Goal: Task Accomplishment & Management: Manage account settings

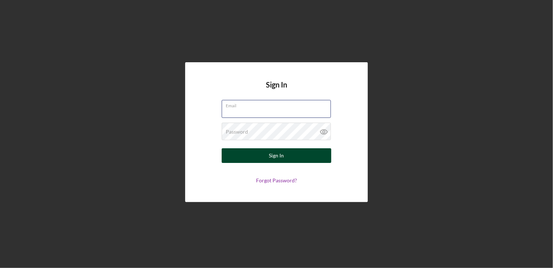
type input "[EMAIL_ADDRESS][DOMAIN_NAME]"
click at [263, 152] on button "Sign In" at bounding box center [277, 155] width 110 height 15
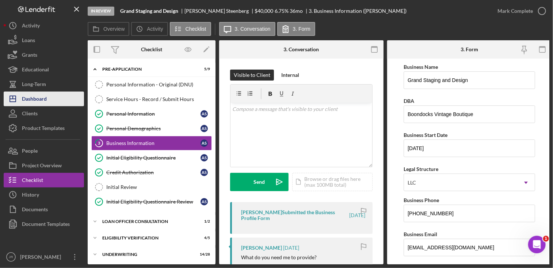
click at [48, 101] on button "Icon/Dashboard Dashboard" at bounding box center [44, 98] width 80 height 15
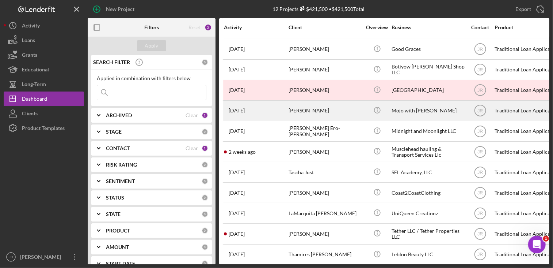
scroll to position [28, 0]
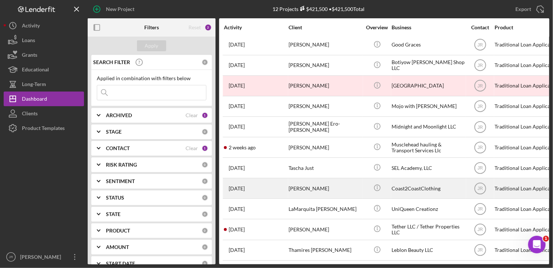
click at [313, 180] on div "[PERSON_NAME]" at bounding box center [325, 187] width 73 height 19
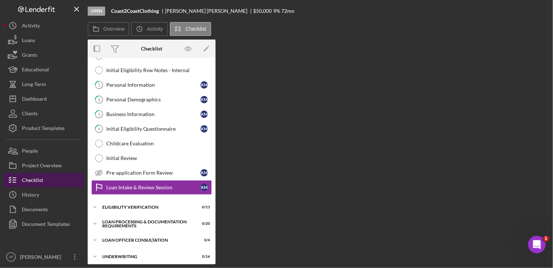
scroll to position [53, 0]
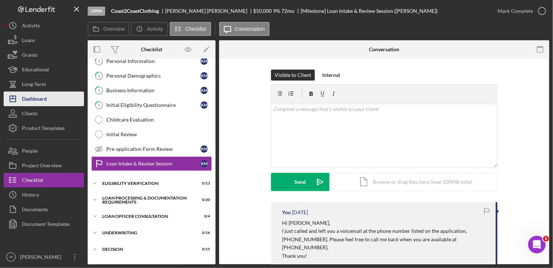
click at [41, 96] on div "Dashboard" at bounding box center [34, 99] width 25 height 16
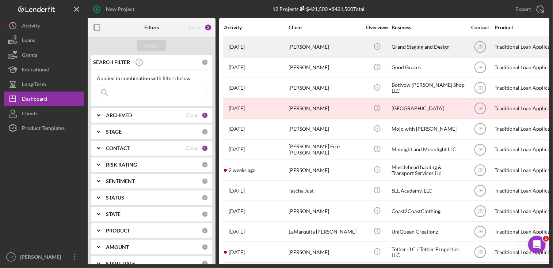
click at [302, 46] on div "[PERSON_NAME]" at bounding box center [325, 46] width 73 height 19
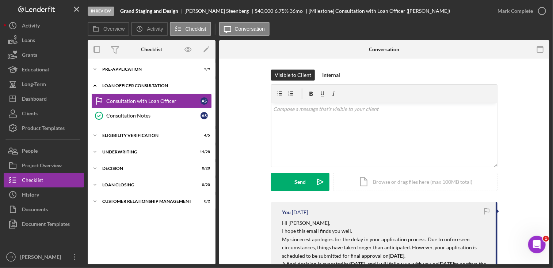
click at [155, 82] on div "Icon/Expander Loan Officer Consultation 1 / 2" at bounding box center [152, 85] width 128 height 15
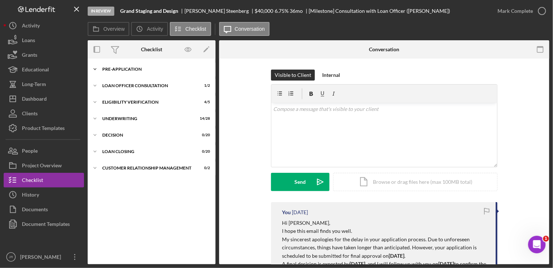
click at [142, 71] on div "Pre-Application" at bounding box center [154, 69] width 104 height 4
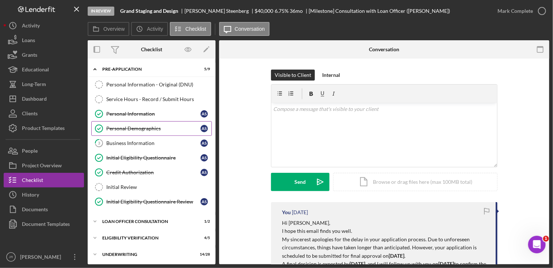
drag, startPoint x: 130, startPoint y: 140, endPoint x: 191, endPoint y: 127, distance: 62.5
click at [130, 140] on div "Business Information" at bounding box center [153, 143] width 94 height 6
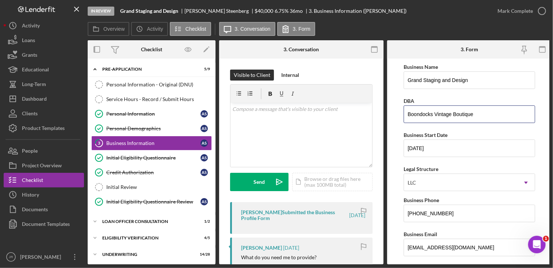
drag, startPoint x: 477, startPoint y: 113, endPoint x: 385, endPoint y: 115, distance: 91.4
click at [386, 115] on div "Overview Internal Workflow Stage In Review Icon/Dropdown Arrow Archive (can una…" at bounding box center [319, 152] width 462 height 224
drag, startPoint x: 476, startPoint y: 83, endPoint x: 398, endPoint y: 90, distance: 78.5
click at [399, 90] on form "Business Name Grand Staging and Design DBA Business Start Date [DATE] Legal Str…" at bounding box center [469, 160] width 165 height 205
paste input "Boondocks Vintage Boutique"
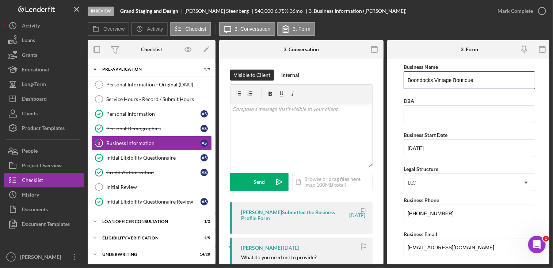
type input "Boondocks Vintage Boutique"
drag, startPoint x: 401, startPoint y: 88, endPoint x: 419, endPoint y: 91, distance: 18.3
click at [419, 91] on form "Business Name Boondocks Vintage Boutique DBA Business Start Date [DATE] Legal S…" at bounding box center [469, 160] width 165 height 205
drag, startPoint x: 419, startPoint y: 91, endPoint x: 426, endPoint y: 26, distance: 65.8
click at [426, 26] on div "Overview Icon/History Activity Checklist Icon/Message 3. Conversation 3. Form" at bounding box center [319, 29] width 462 height 15
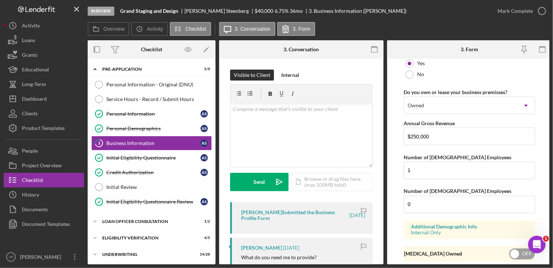
scroll to position [611, 0]
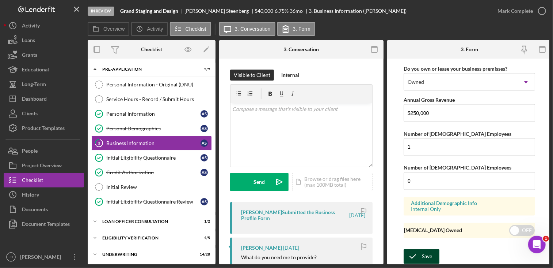
click at [416, 254] on icon "submit" at bounding box center [413, 256] width 18 height 18
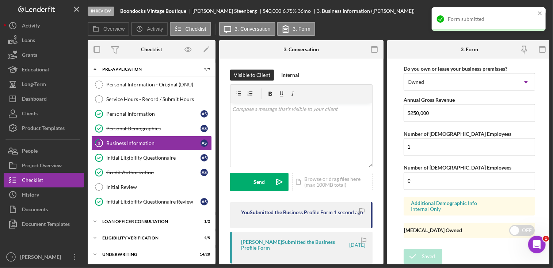
click at [380, 1] on div "In Review Boondocks Vintage Boutique [PERSON_NAME] $40,000 6.75 % 36 mo 3. Busi…" at bounding box center [289, 11] width 403 height 22
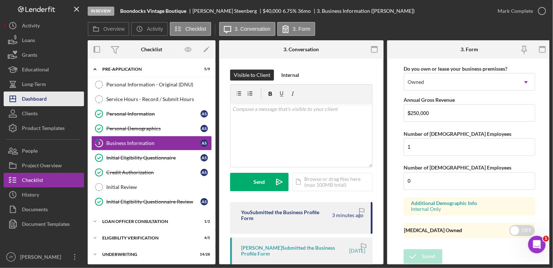
click at [39, 93] on div "Dashboard" at bounding box center [34, 99] width 25 height 16
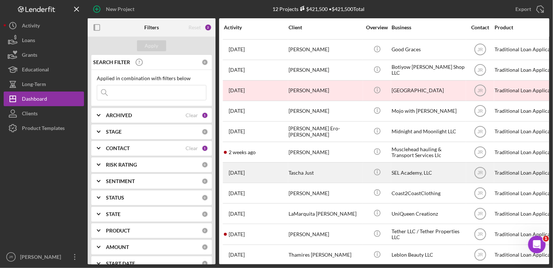
scroll to position [28, 0]
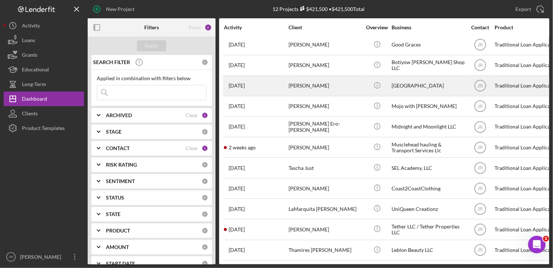
click at [416, 82] on div "[GEOGRAPHIC_DATA]" at bounding box center [428, 85] width 73 height 19
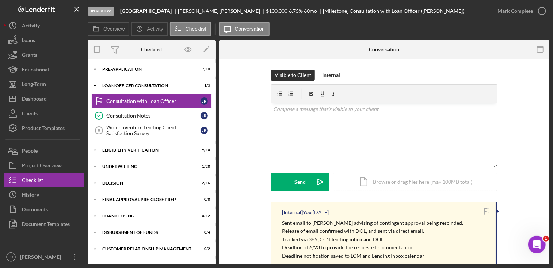
drag, startPoint x: 186, startPoint y: 10, endPoint x: 122, endPoint y: 10, distance: 64.0
click at [122, 10] on div "[GEOGRAPHIC_DATA]" at bounding box center [149, 11] width 58 height 6
copy b "[GEOGRAPHIC_DATA]"
click at [60, 95] on button "Icon/Dashboard Dashboard" at bounding box center [44, 98] width 80 height 15
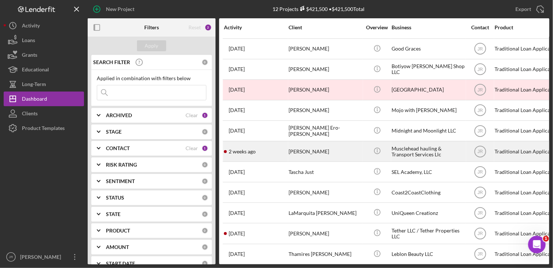
scroll to position [28, 0]
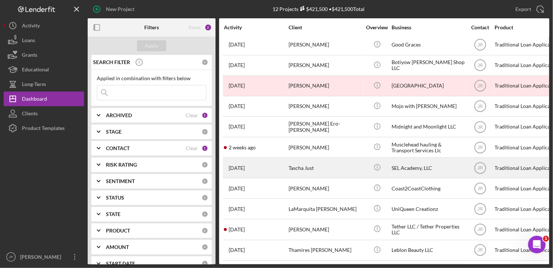
click at [308, 159] on div "Tascha Just" at bounding box center [325, 167] width 73 height 19
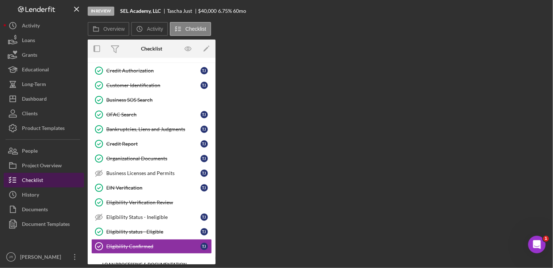
scroll to position [113, 0]
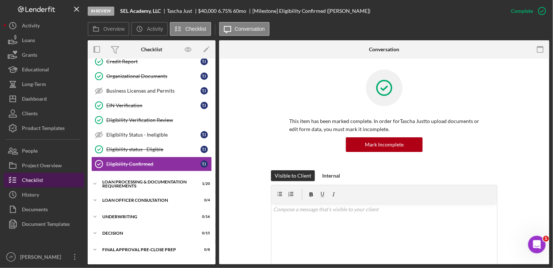
drag, startPoint x: 36, startPoint y: 194, endPoint x: 52, endPoint y: 185, distance: 17.9
click at [37, 194] on div "History" at bounding box center [30, 195] width 17 height 16
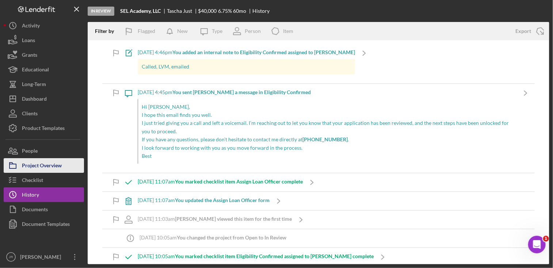
click at [72, 168] on button "Project Overview" at bounding box center [44, 165] width 80 height 15
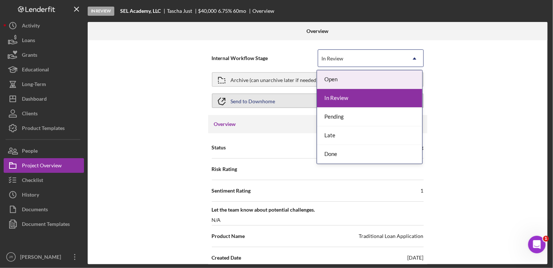
click at [345, 57] on div "In Review" at bounding box center [362, 58] width 88 height 17
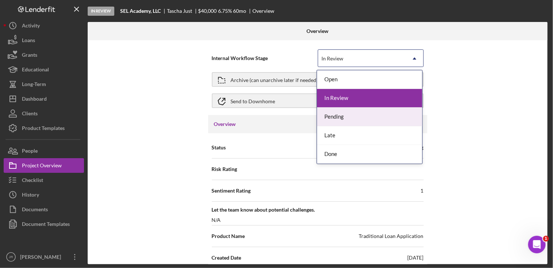
click at [341, 118] on div "Pending" at bounding box center [369, 116] width 105 height 19
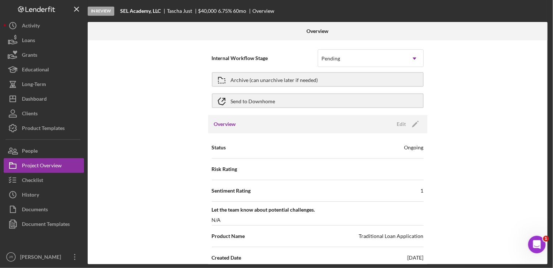
click at [463, 93] on div "Internal Workflow Stage Pending Icon/Dropdown Arrow Archive (can unarchive late…" at bounding box center [318, 152] width 460 height 224
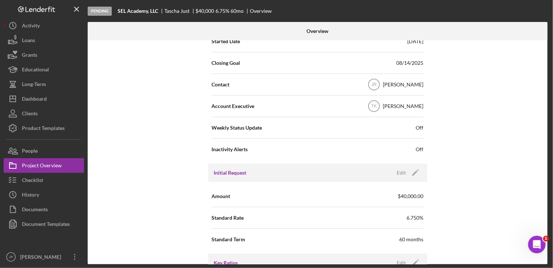
scroll to position [256, 0]
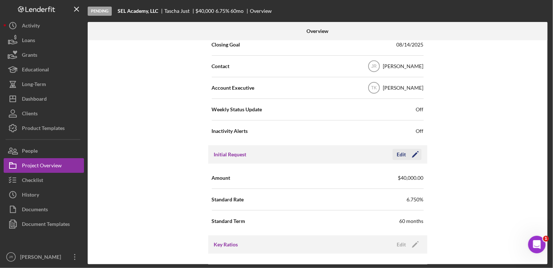
click at [414, 150] on icon "Icon/Edit" at bounding box center [416, 154] width 18 height 18
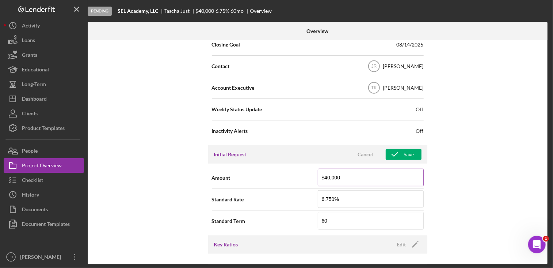
click at [370, 172] on input "$40,000" at bounding box center [371, 178] width 106 height 18
click at [377, 175] on input at bounding box center [371, 178] width 106 height 18
click at [339, 176] on input at bounding box center [371, 178] width 106 height 18
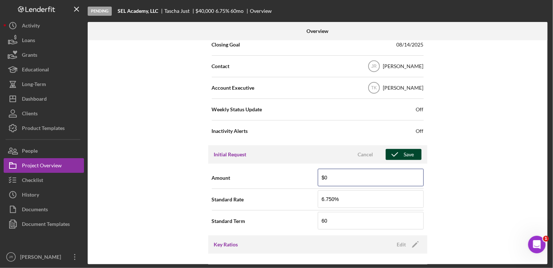
type input "$0"
click at [406, 155] on div "Save" at bounding box center [409, 154] width 10 height 11
click at [457, 127] on div "Internal Workflow Stage Pending Icon/Dropdown Arrow Archive (can unarchive late…" at bounding box center [318, 152] width 460 height 224
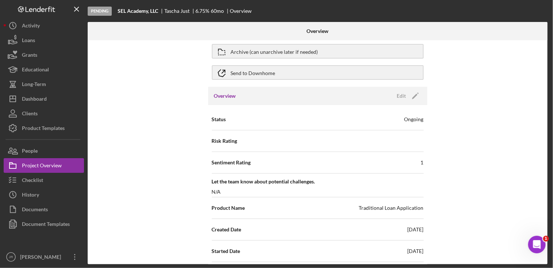
scroll to position [0, 0]
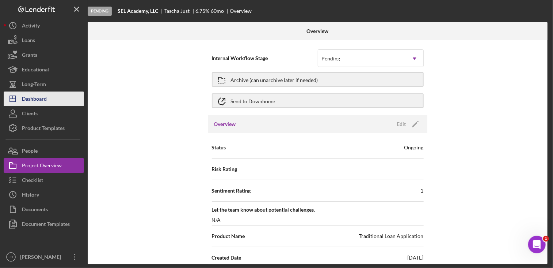
click at [42, 99] on div "Dashboard" at bounding box center [34, 99] width 25 height 16
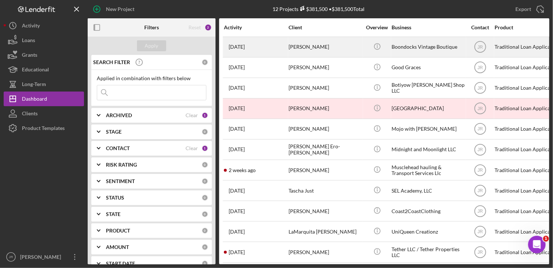
click at [417, 51] on div "Boondocks Vintage Boutique" at bounding box center [428, 46] width 73 height 19
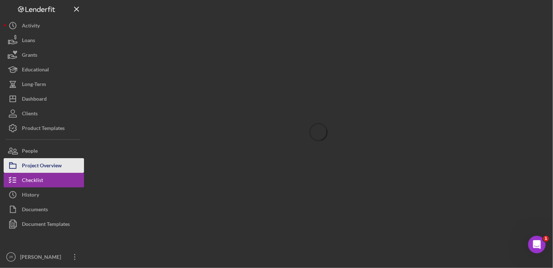
click at [50, 169] on div "Project Overview" at bounding box center [42, 166] width 40 height 16
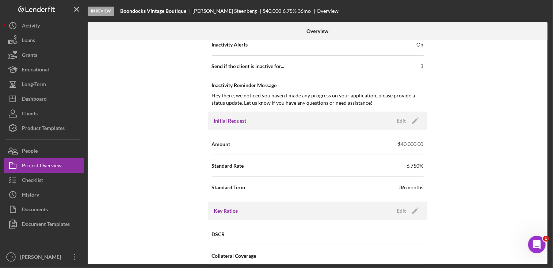
scroll to position [366, 0]
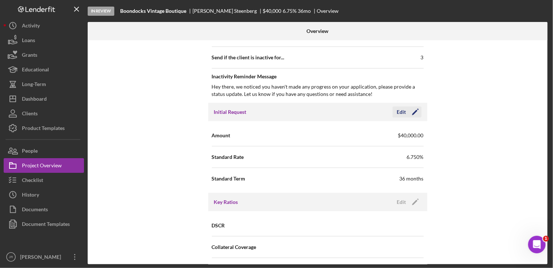
click at [417, 113] on icon "Icon/Edit" at bounding box center [416, 112] width 18 height 18
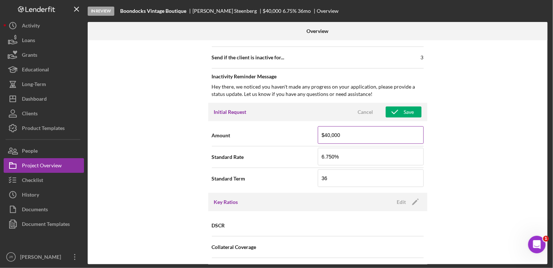
click at [396, 130] on input "$40,000" at bounding box center [371, 135] width 106 height 18
type input "$0"
click at [389, 110] on icon "button" at bounding box center [395, 112] width 18 height 18
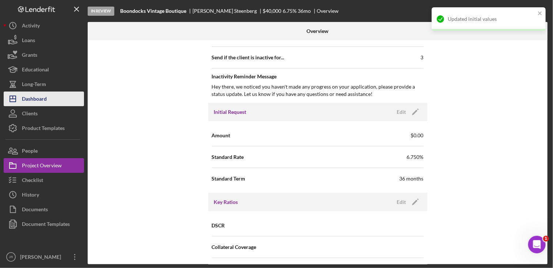
click at [39, 103] on div "Dashboard" at bounding box center [34, 99] width 25 height 16
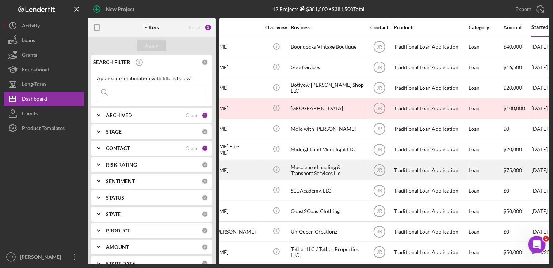
scroll to position [0, 100]
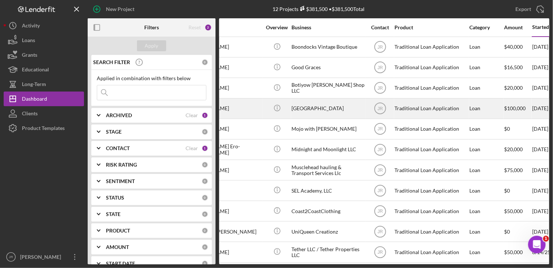
click at [311, 114] on div "[GEOGRAPHIC_DATA]" at bounding box center [328, 108] width 73 height 19
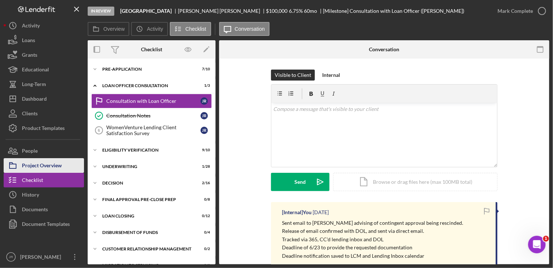
click at [64, 166] on button "Project Overview" at bounding box center [44, 165] width 80 height 15
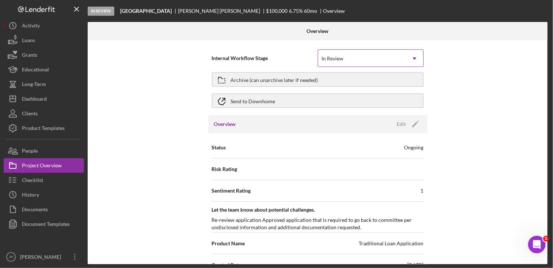
click at [377, 63] on div "In Review" at bounding box center [362, 58] width 88 height 17
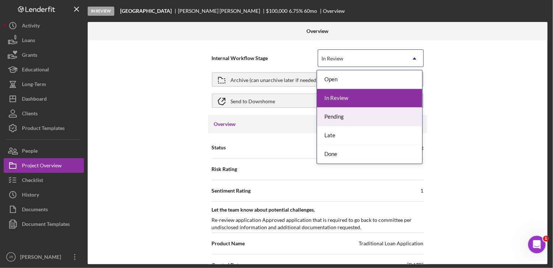
click at [343, 118] on div "Pending" at bounding box center [369, 116] width 105 height 19
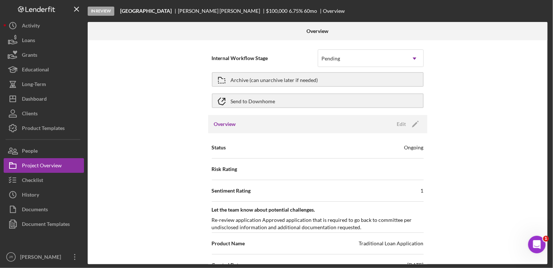
click at [475, 106] on div "Internal Workflow Stage option Pending, selected. Pending Icon/Dropdown Arrow A…" at bounding box center [318, 152] width 460 height 224
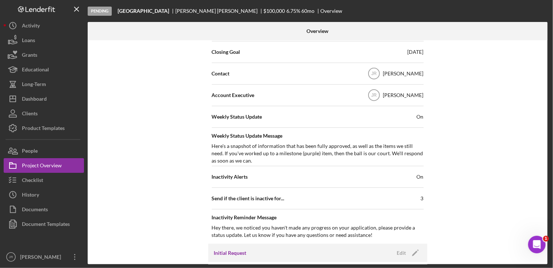
scroll to position [366, 0]
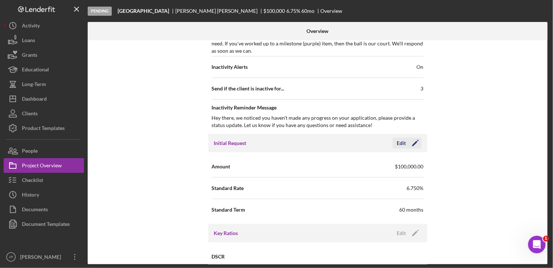
click at [413, 143] on polygon "button" at bounding box center [414, 143] width 5 height 5
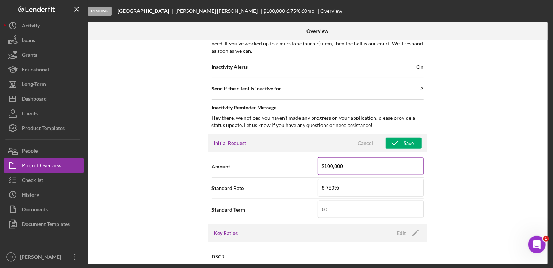
click at [389, 162] on input "$100,000" at bounding box center [371, 166] width 106 height 18
type input "$0"
click at [410, 140] on div "Save" at bounding box center [409, 142] width 10 height 11
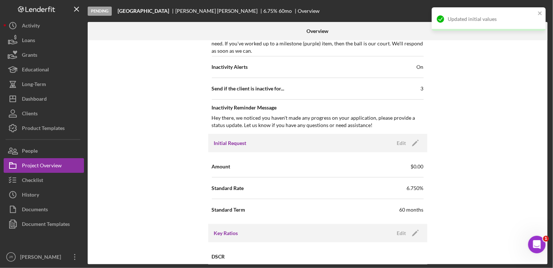
click at [452, 118] on div "Internal Workflow Stage Pending Icon/Dropdown Arrow Archive (can unarchive late…" at bounding box center [318, 152] width 460 height 224
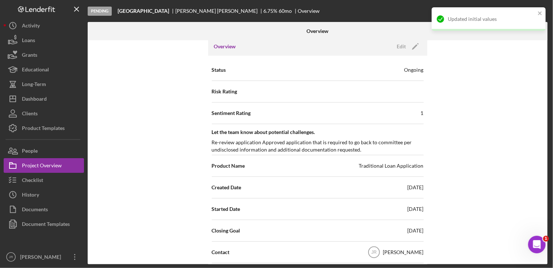
scroll to position [0, 0]
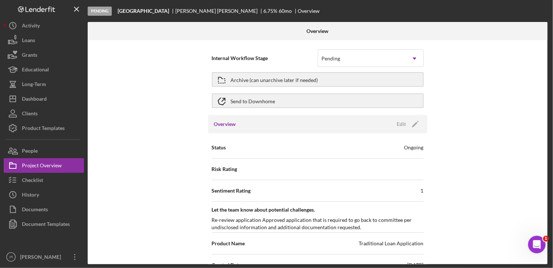
click at [451, 77] on div "Internal Workflow Stage Pending Icon/Dropdown Arrow Archive (can unarchive late…" at bounding box center [318, 152] width 460 height 224
click at [57, 95] on button "Icon/Dashboard Dashboard" at bounding box center [44, 98] width 80 height 15
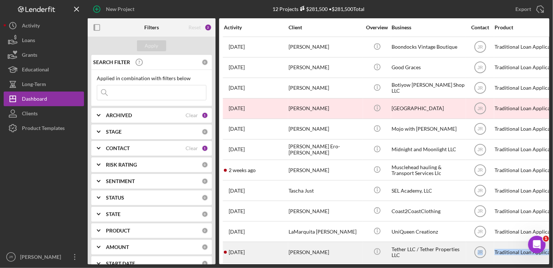
drag, startPoint x: 308, startPoint y: 264, endPoint x: 272, endPoint y: 256, distance: 36.8
click at [272, 256] on div "New Project 12 Projects $281,500 • $281,500 Total Export Icon/Export Filters Re…" at bounding box center [276, 134] width 553 height 268
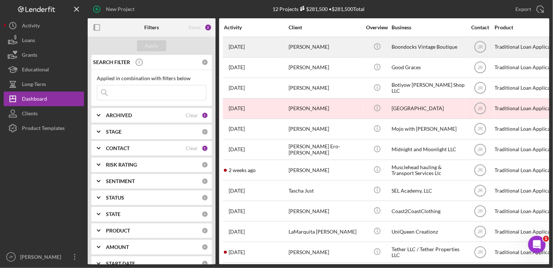
click at [300, 50] on div "[PERSON_NAME]" at bounding box center [325, 46] width 73 height 19
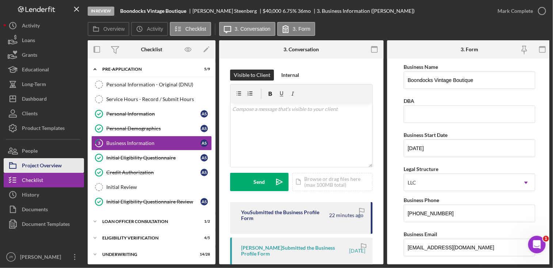
click at [67, 159] on button "Project Overview" at bounding box center [44, 165] width 80 height 15
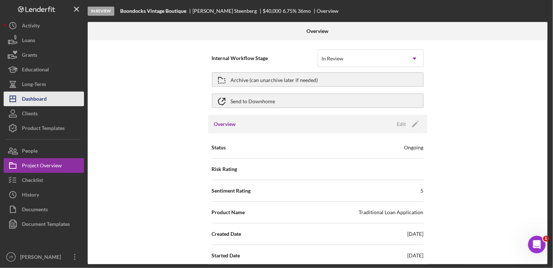
click at [40, 96] on div "Dashboard" at bounding box center [34, 99] width 25 height 16
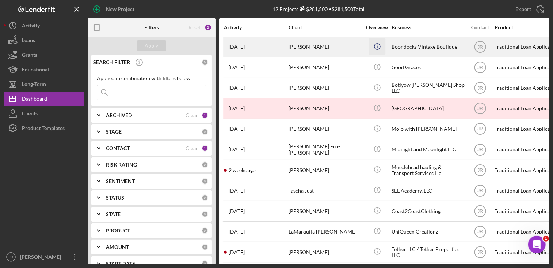
click at [377, 44] on icon "button" at bounding box center [377, 44] width 1 height 1
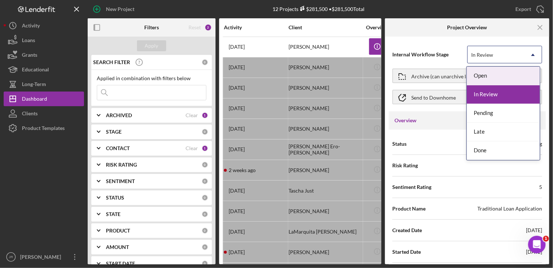
click at [501, 55] on div "In Review" at bounding box center [496, 54] width 57 height 17
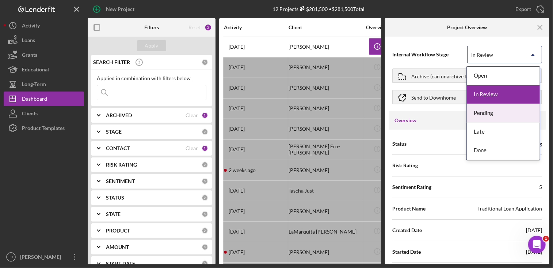
click at [481, 120] on div "Pending" at bounding box center [503, 113] width 73 height 19
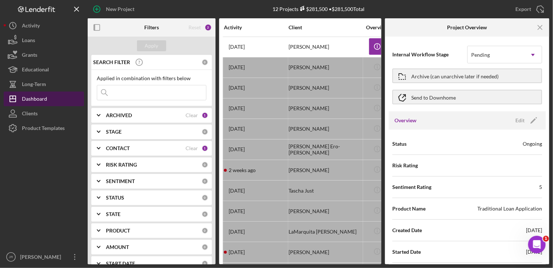
click at [46, 98] on div "Dashboard" at bounding box center [34, 99] width 25 height 16
click at [537, 30] on icon "Icon/Menu Close" at bounding box center [541, 27] width 16 height 16
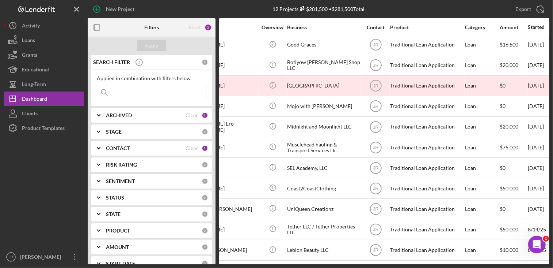
scroll to position [28, 0]
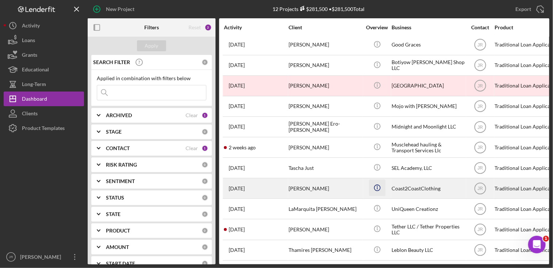
click at [378, 179] on icon "Icon/Info" at bounding box center [377, 187] width 16 height 16
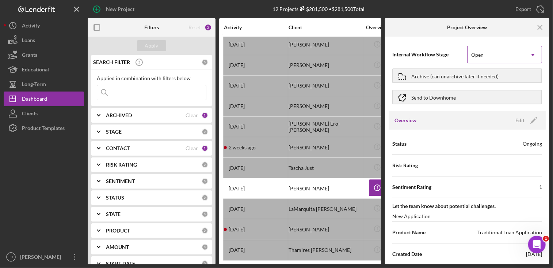
click at [493, 53] on div "Open" at bounding box center [496, 54] width 57 height 17
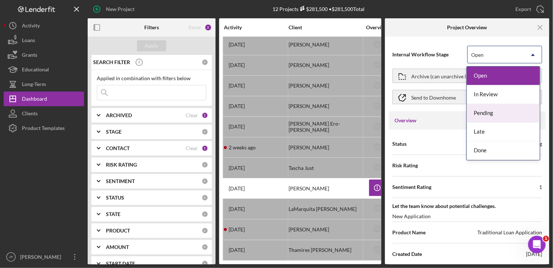
click at [484, 110] on div "Pending" at bounding box center [503, 113] width 73 height 19
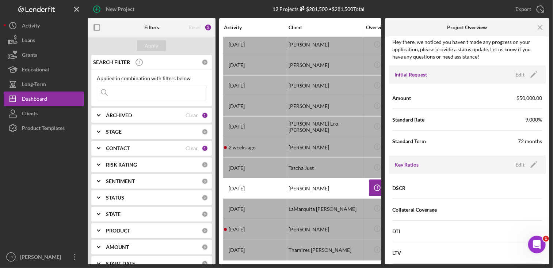
scroll to position [439, 0]
click at [532, 70] on icon "Icon/Edit" at bounding box center [534, 73] width 18 height 18
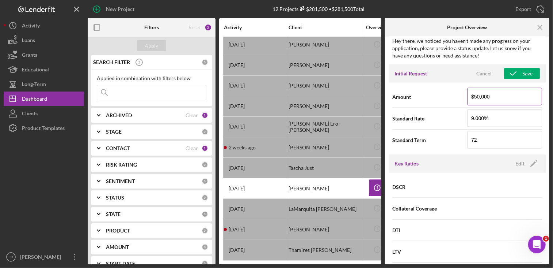
click at [503, 97] on input "$50,000" at bounding box center [505, 97] width 75 height 18
type input "$0"
click at [523, 75] on div "Save" at bounding box center [528, 73] width 10 height 11
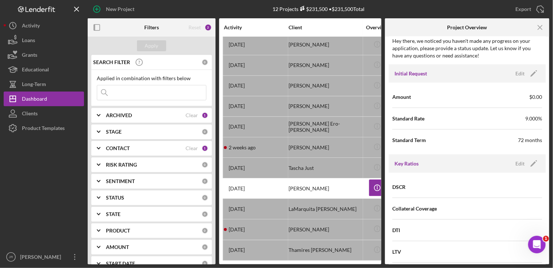
click at [405, 5] on div "Export Icon/Export" at bounding box center [473, 9] width 154 height 18
click at [543, 26] on icon "Icon/Menu Close" at bounding box center [541, 27] width 16 height 16
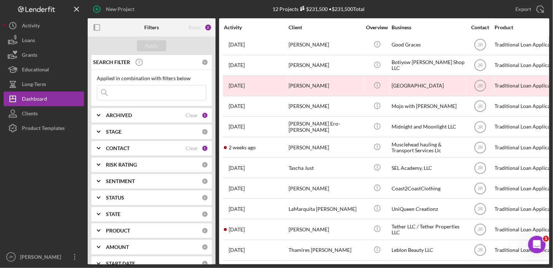
scroll to position [28, 0]
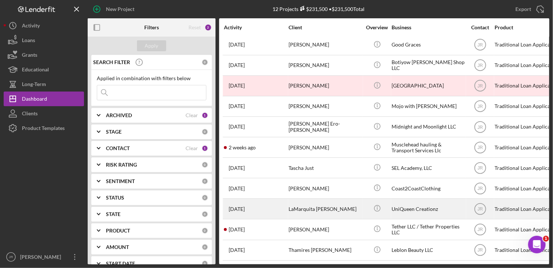
click at [315, 205] on div "LaMarquita [PERSON_NAME]" at bounding box center [325, 208] width 73 height 19
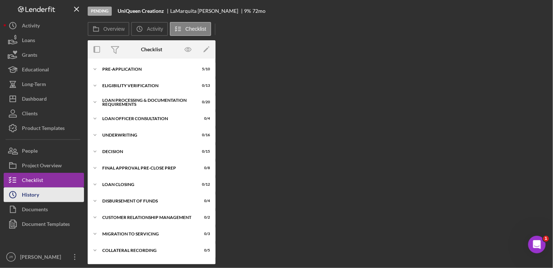
click at [35, 194] on div "History" at bounding box center [30, 195] width 17 height 16
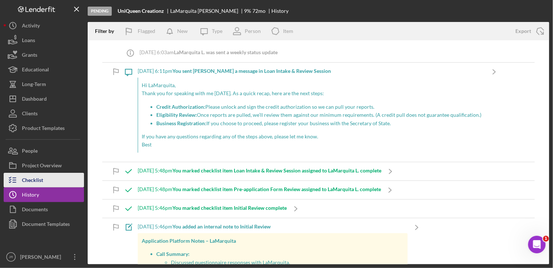
click at [57, 181] on button "Checklist" at bounding box center [44, 180] width 80 height 15
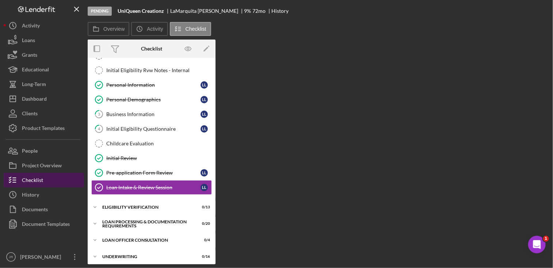
scroll to position [53, 0]
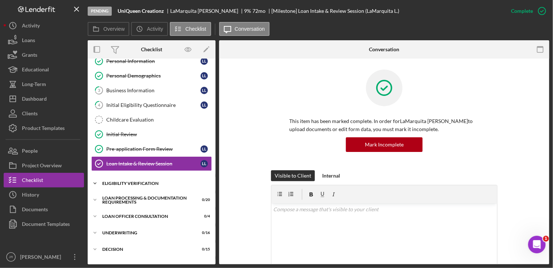
click at [142, 184] on div "Icon/Expander Eligibility Verification 0 / 13" at bounding box center [152, 183] width 128 height 15
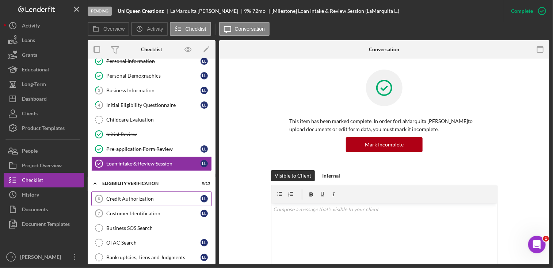
click at [123, 193] on link "Credit Authorization 6 Credit Authorization L L" at bounding box center [151, 198] width 121 height 15
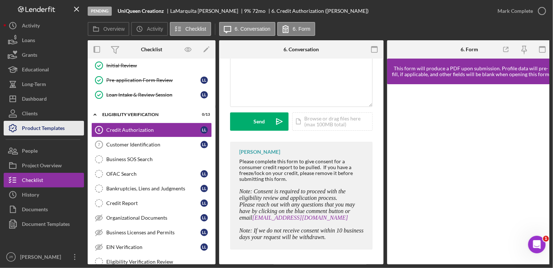
scroll to position [126, 0]
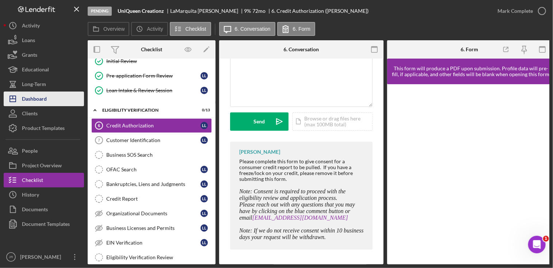
click at [57, 97] on button "Icon/Dashboard Dashboard" at bounding box center [44, 98] width 80 height 15
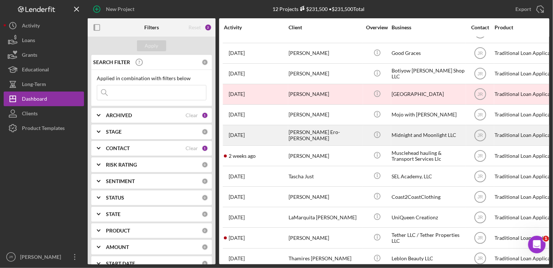
scroll to position [28, 0]
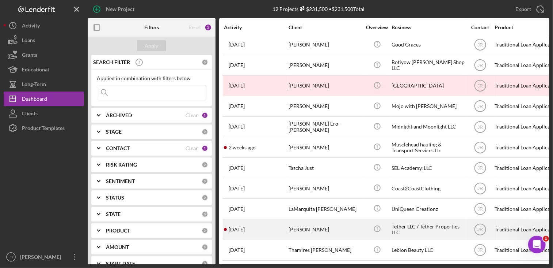
click at [302, 219] on div "[PERSON_NAME]" at bounding box center [325, 228] width 73 height 19
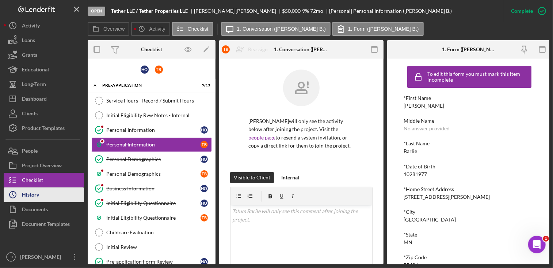
click at [56, 191] on button "Icon/History History" at bounding box center [44, 194] width 80 height 15
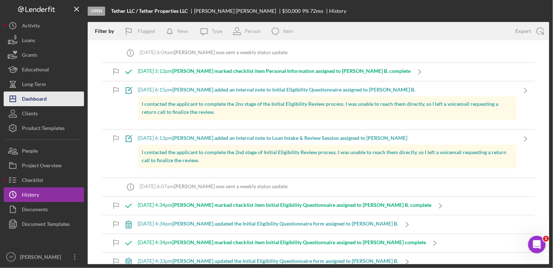
click at [58, 96] on button "Icon/Dashboard Dashboard" at bounding box center [44, 98] width 80 height 15
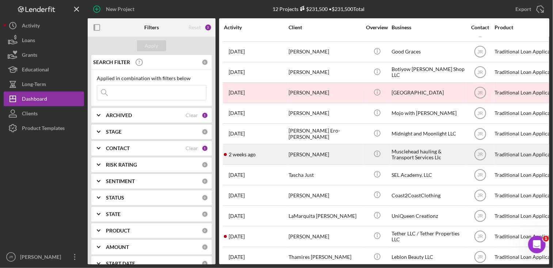
scroll to position [28, 0]
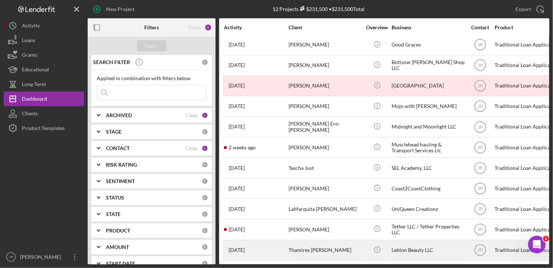
click at [309, 245] on div "Thamires [PERSON_NAME]" at bounding box center [325, 249] width 73 height 19
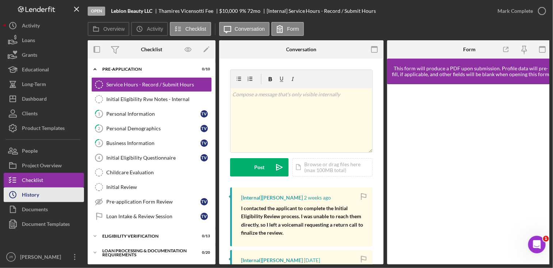
click at [45, 194] on button "Icon/History History" at bounding box center [44, 194] width 80 height 15
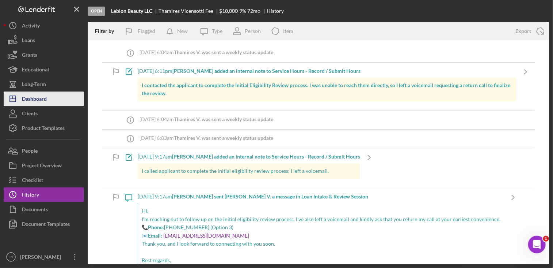
click at [35, 99] on div "Dashboard" at bounding box center [34, 99] width 25 height 16
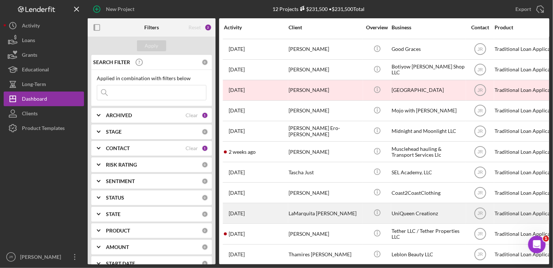
scroll to position [28, 0]
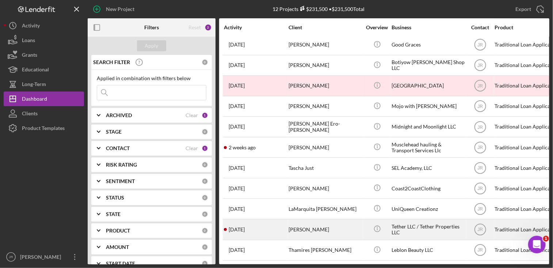
click at [300, 222] on div "[PERSON_NAME]" at bounding box center [325, 228] width 73 height 19
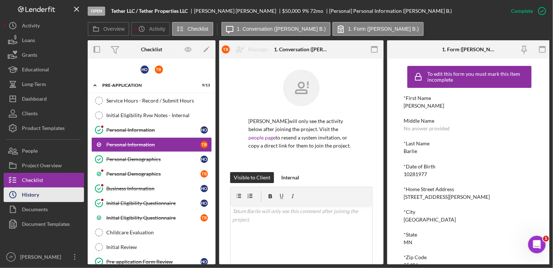
click at [48, 192] on button "Icon/History History" at bounding box center [44, 194] width 80 height 15
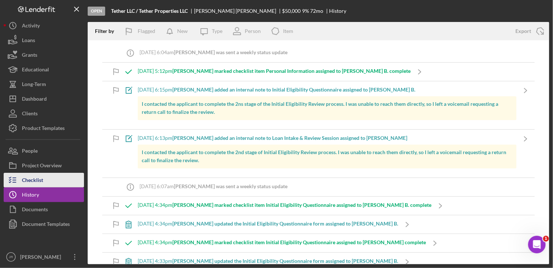
drag, startPoint x: 47, startPoint y: 174, endPoint x: 57, endPoint y: 169, distance: 11.4
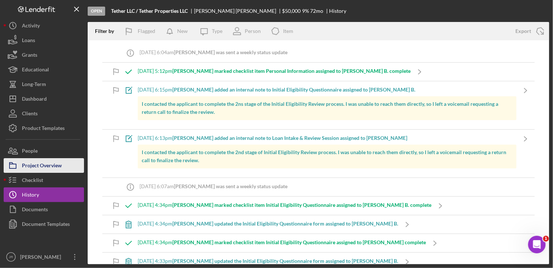
click at [47, 174] on button "Checklist" at bounding box center [44, 180] width 80 height 15
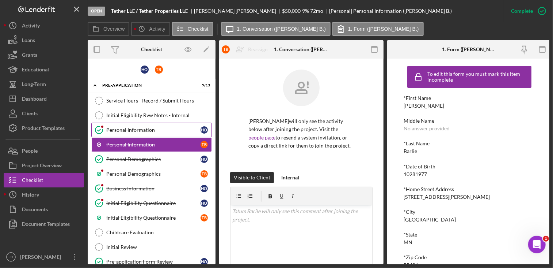
click at [156, 127] on div "Personal Information" at bounding box center [153, 130] width 94 height 6
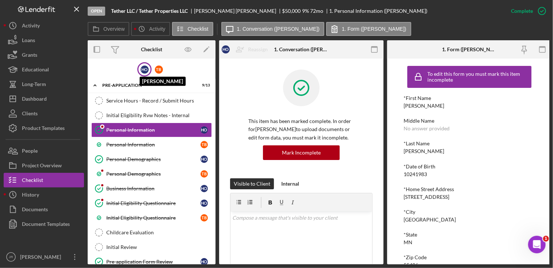
click at [143, 66] on div "H O" at bounding box center [145, 69] width 8 height 8
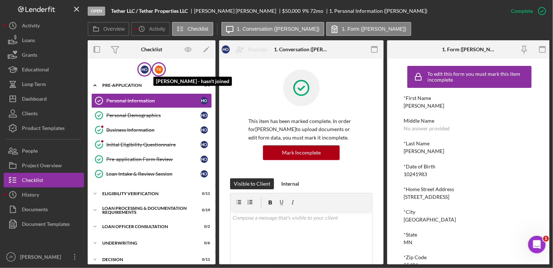
click at [157, 68] on div "T B" at bounding box center [159, 69] width 8 height 8
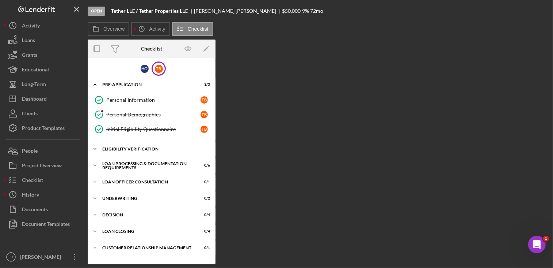
click at [141, 147] on div "Eligibility Verification" at bounding box center [154, 149] width 104 height 4
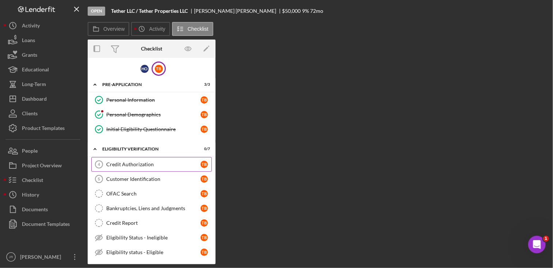
click at [137, 161] on div "Credit Authorization" at bounding box center [153, 164] width 94 height 6
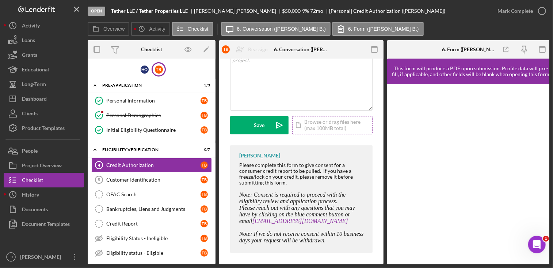
scroll to position [165, 0]
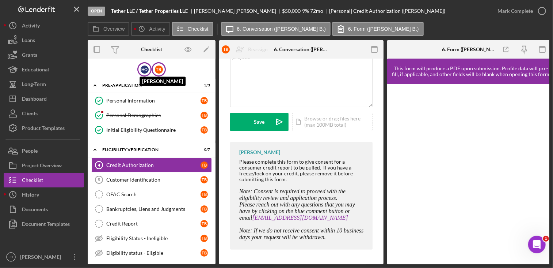
click at [145, 69] on div "H O" at bounding box center [145, 69] width 8 height 8
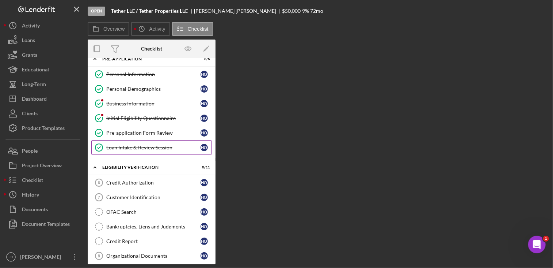
scroll to position [37, 0]
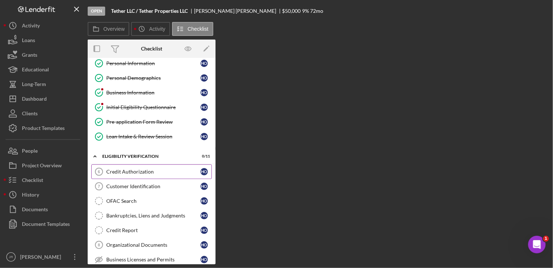
click at [115, 169] on div "Credit Authorization" at bounding box center [153, 172] width 94 height 6
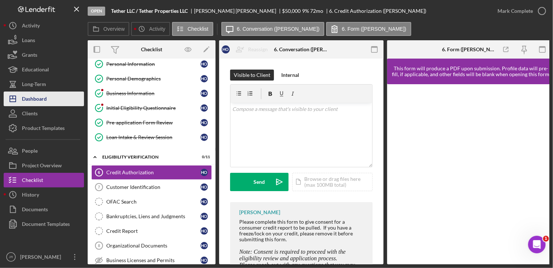
click at [44, 95] on div "Dashboard" at bounding box center [34, 99] width 25 height 16
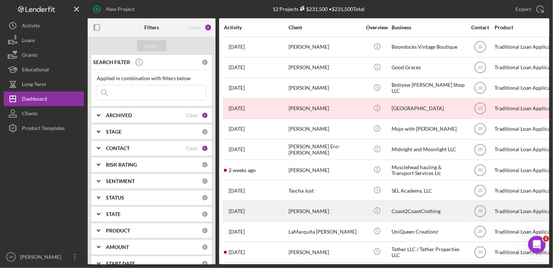
scroll to position [28, 0]
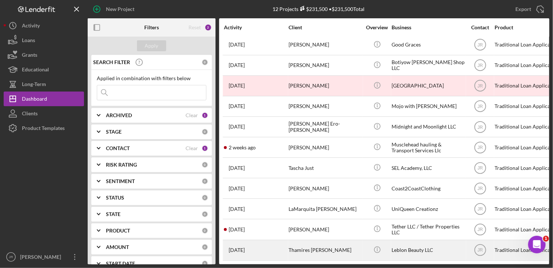
click at [314, 246] on div "Thamires [PERSON_NAME]" at bounding box center [325, 249] width 73 height 19
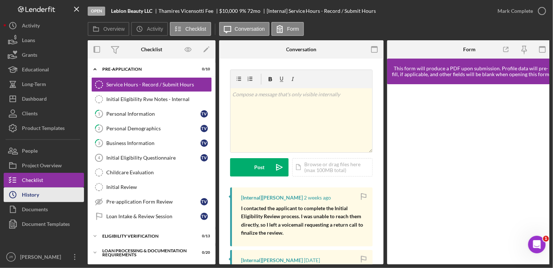
click at [52, 199] on button "Icon/History History" at bounding box center [44, 194] width 80 height 15
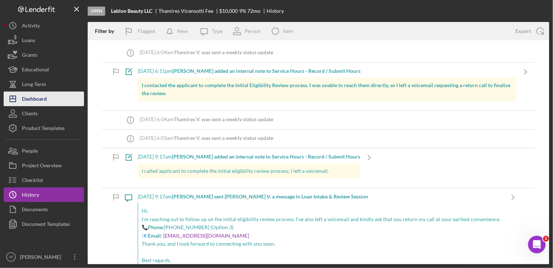
click at [47, 103] on div "Dashboard" at bounding box center [34, 99] width 25 height 16
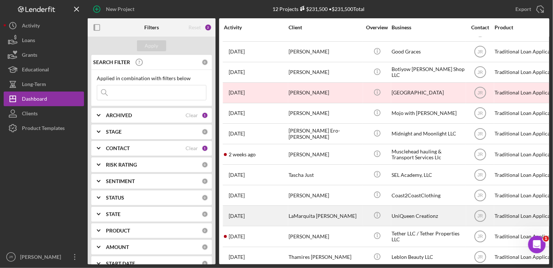
scroll to position [28, 0]
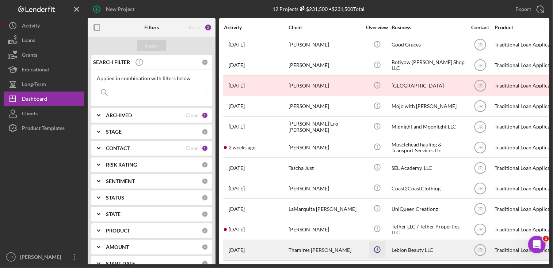
click at [379, 243] on icon "Icon/Info" at bounding box center [377, 249] width 16 height 16
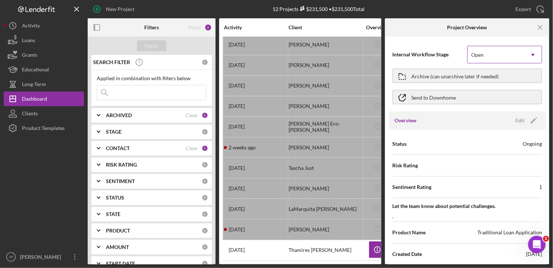
click at [483, 55] on div "Open" at bounding box center [478, 55] width 14 height 6
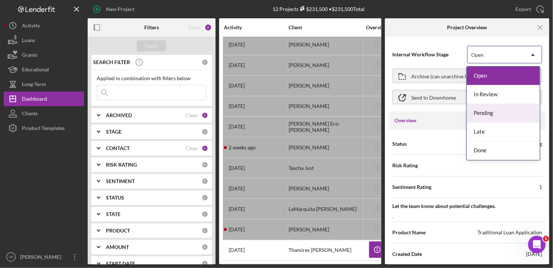
click at [477, 116] on div "Pending" at bounding box center [503, 113] width 73 height 19
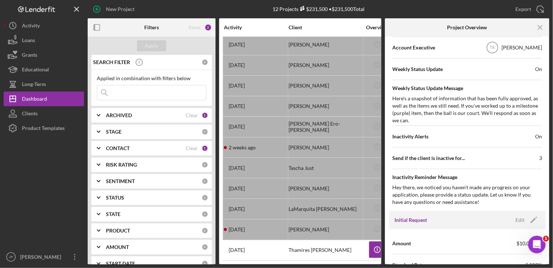
scroll to position [366, 0]
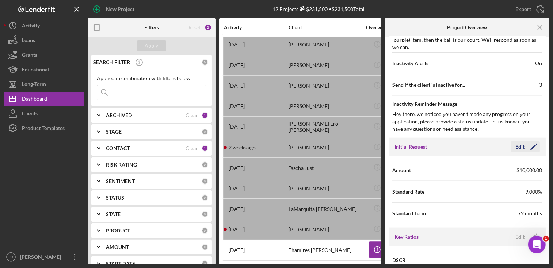
click at [538, 143] on div "Edit Icon/Edit" at bounding box center [525, 146] width 29 height 11
click at [532, 142] on icon "Icon/Edit" at bounding box center [534, 146] width 18 height 18
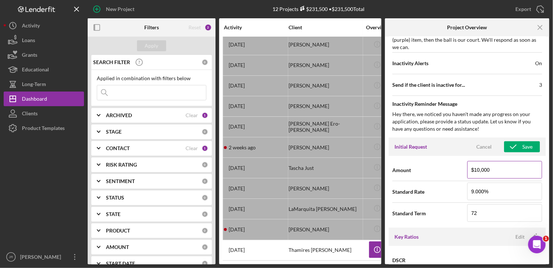
click at [496, 169] on input "$10,000" at bounding box center [505, 170] width 75 height 18
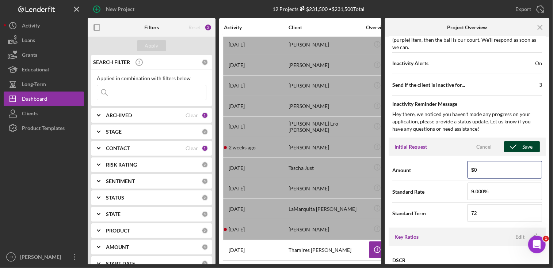
type input "$0"
click at [506, 143] on icon "button" at bounding box center [513, 146] width 18 height 18
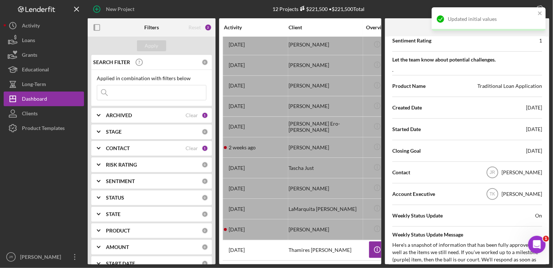
scroll to position [0, 0]
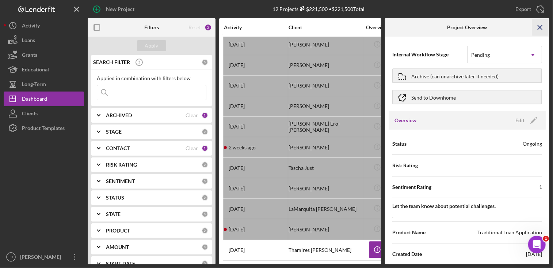
click at [544, 25] on icon "Icon/Menu Close" at bounding box center [541, 27] width 16 height 16
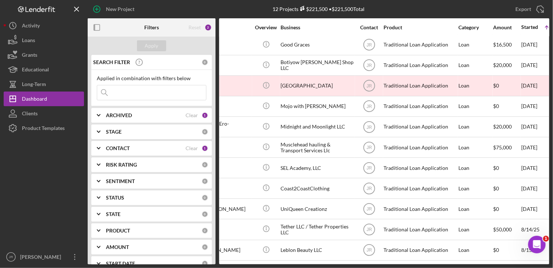
scroll to position [28, 141]
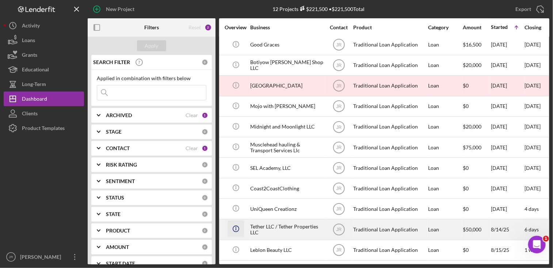
click at [238, 222] on icon "Icon/Info" at bounding box center [236, 228] width 16 height 16
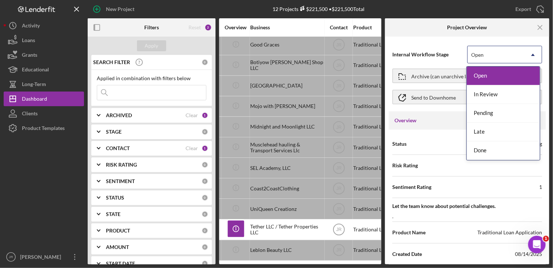
click at [505, 50] on div "Open" at bounding box center [496, 54] width 57 height 17
click at [485, 115] on div "Pending" at bounding box center [503, 113] width 73 height 19
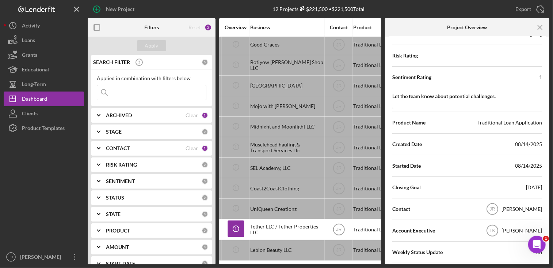
scroll to position [366, 0]
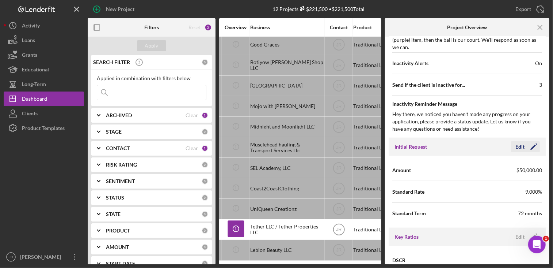
click at [531, 146] on polygon "button" at bounding box center [533, 146] width 5 height 5
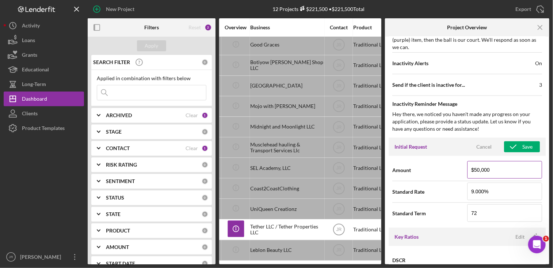
click at [491, 171] on input "$50,000" at bounding box center [505, 170] width 75 height 18
type input "$0"
click at [516, 141] on icon "button" at bounding box center [513, 146] width 18 height 18
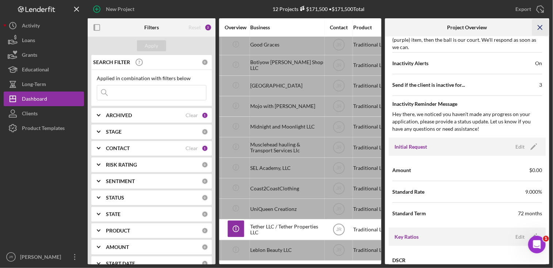
click at [540, 29] on icon "Icon/Menu Close" at bounding box center [541, 27] width 16 height 16
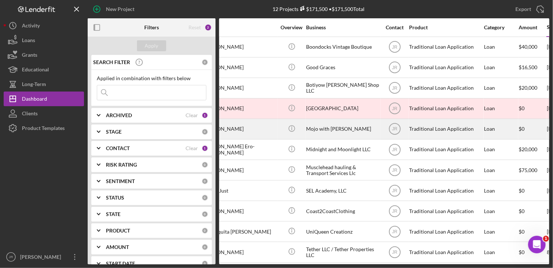
scroll to position [0, 61]
